Goal: Information Seeking & Learning: Learn about a topic

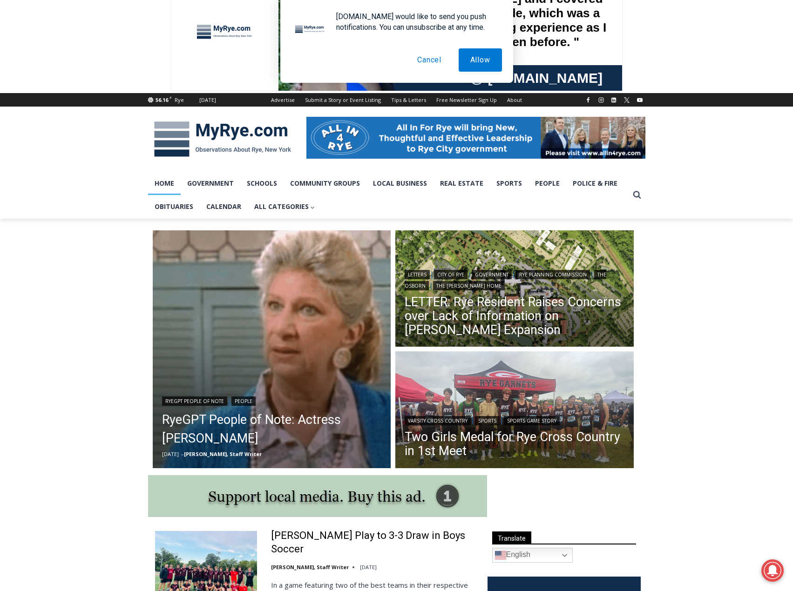
scroll to position [47, 0]
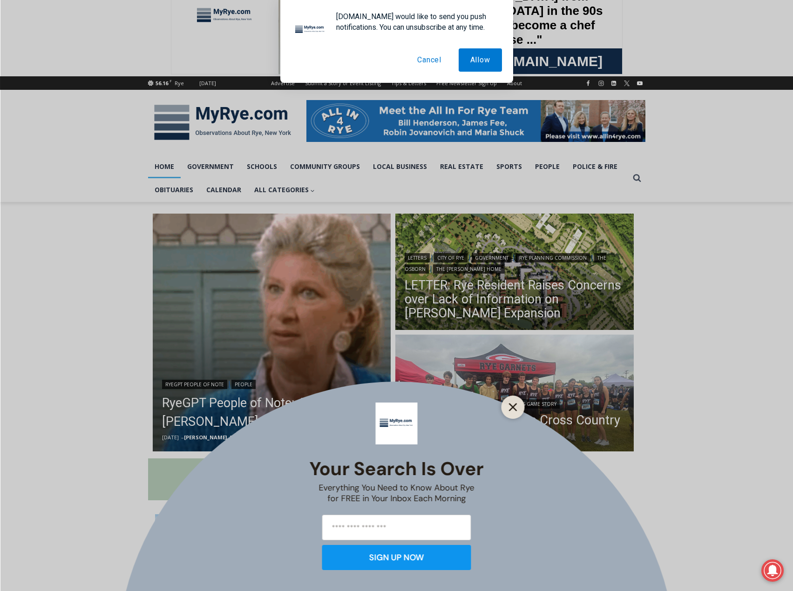
click at [513, 405] on icon "Close" at bounding box center [513, 407] width 8 height 8
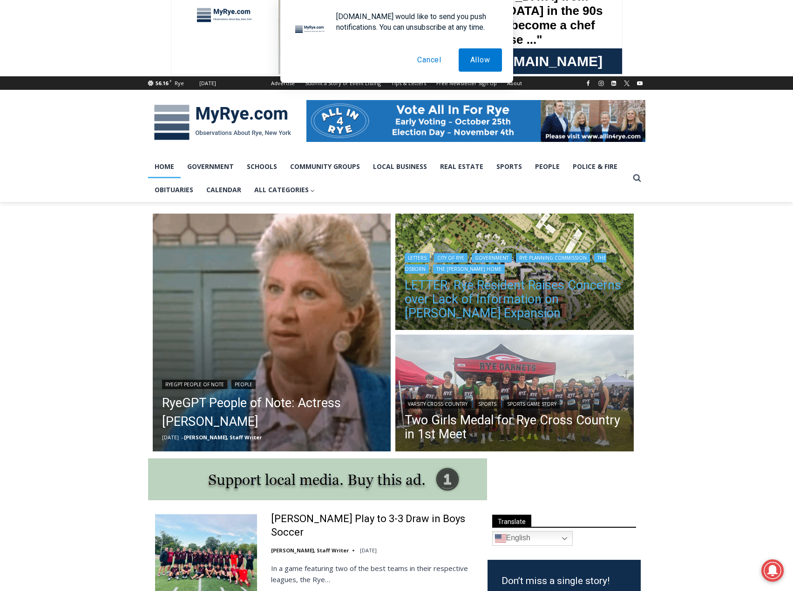
click at [520, 305] on link "LETTER: Rye Resident Raises Concerns over Lack of Information on [PERSON_NAME] …" at bounding box center [515, 299] width 220 height 42
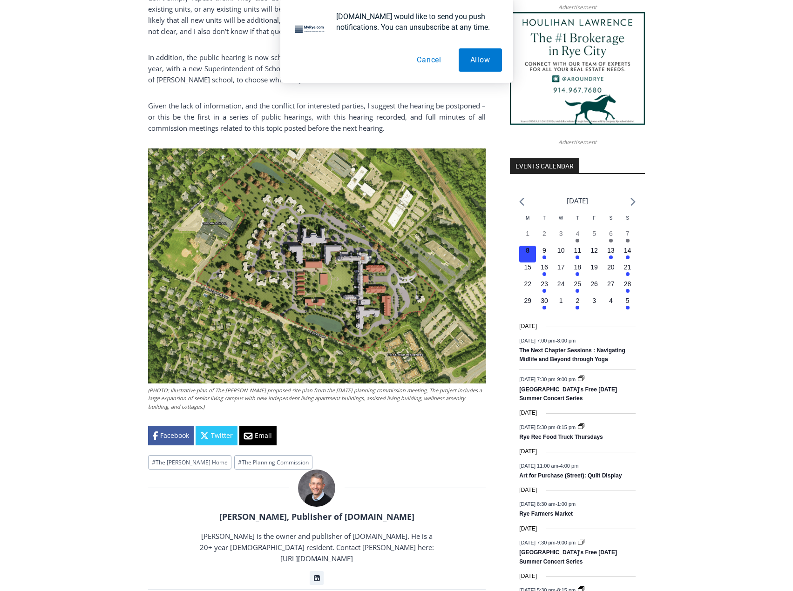
scroll to position [931, 0]
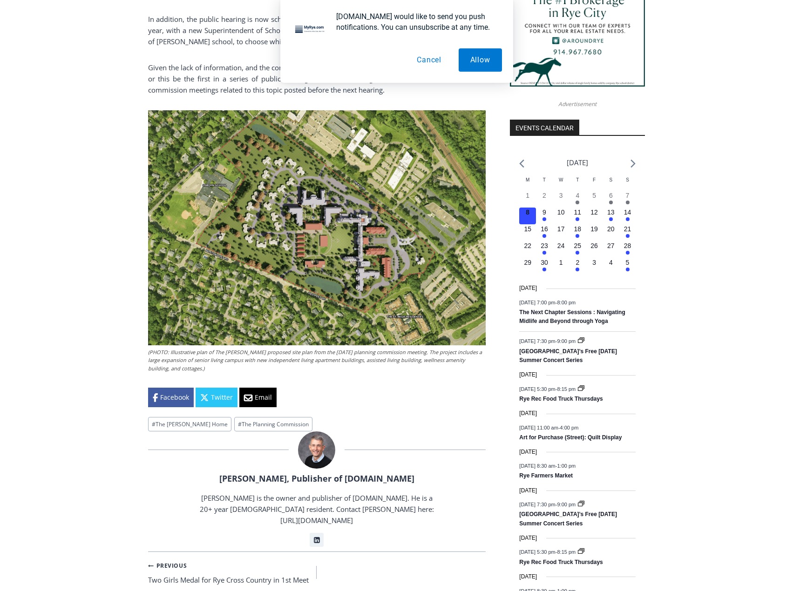
click at [429, 62] on button "Cancel" at bounding box center [429, 59] width 48 height 23
